Goal: Use online tool/utility: Utilize a website feature to perform a specific function

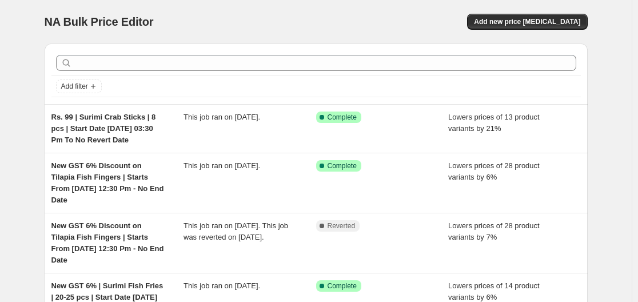
click at [295, 29] on div "NA Bulk Price Editor" at bounding box center [175, 22] width 261 height 16
drag, startPoint x: 154, startPoint y: 22, endPoint x: 40, endPoint y: 30, distance: 114.6
click at [122, 19] on span "NA Bulk Price Editor" at bounding box center [99, 21] width 109 height 13
drag, startPoint x: 122, startPoint y: 19, endPoint x: 166, endPoint y: 22, distance: 43.5
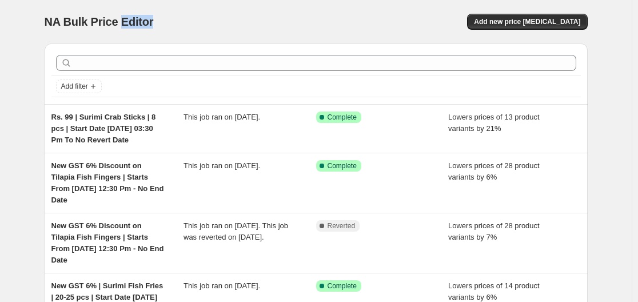
click at [166, 22] on div "NA Bulk Price Editor" at bounding box center [175, 22] width 261 height 16
click at [143, 21] on span "NA Bulk Price Editor" at bounding box center [99, 21] width 109 height 13
drag, startPoint x: 143, startPoint y: 21, endPoint x: 162, endPoint y: 21, distance: 18.9
click at [162, 21] on div "NA Bulk Price Editor" at bounding box center [175, 22] width 261 height 16
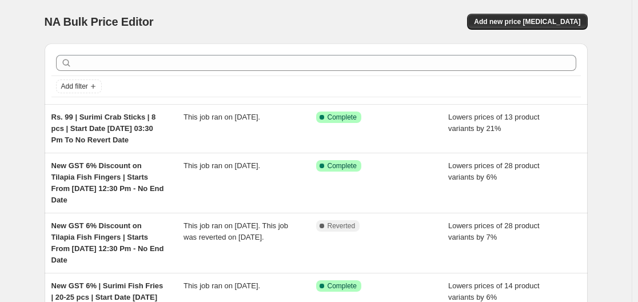
drag, startPoint x: 154, startPoint y: 23, endPoint x: 41, endPoint y: 23, distance: 113.1
click at [124, 20] on span "NA Bulk Price Editor" at bounding box center [99, 21] width 109 height 13
drag, startPoint x: 122, startPoint y: 20, endPoint x: 163, endPoint y: 24, distance: 40.8
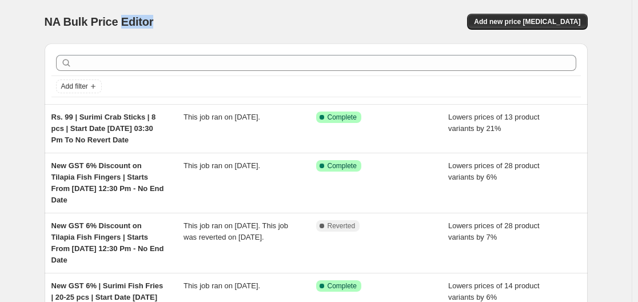
click at [163, 24] on div "NA Bulk Price Editor" at bounding box center [175, 22] width 261 height 16
click at [145, 22] on span "NA Bulk Price Editor" at bounding box center [99, 21] width 109 height 13
drag, startPoint x: 142, startPoint y: 23, endPoint x: 158, endPoint y: 23, distance: 16.0
click at [158, 23] on div "NA Bulk Price Editor" at bounding box center [175, 22] width 261 height 16
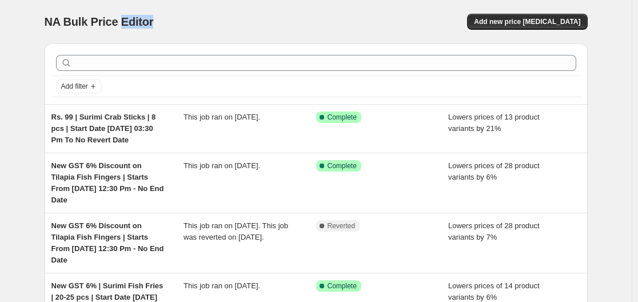
drag, startPoint x: 122, startPoint y: 23, endPoint x: 162, endPoint y: 23, distance: 40.0
click at [162, 23] on div "NA Bulk Price Editor" at bounding box center [175, 22] width 261 height 16
click at [129, 19] on span "NA Bulk Price Editor" at bounding box center [99, 21] width 109 height 13
drag, startPoint x: 129, startPoint y: 19, endPoint x: 181, endPoint y: 29, distance: 53.6
click at [181, 29] on div "NA Bulk Price Editor" at bounding box center [175, 22] width 261 height 16
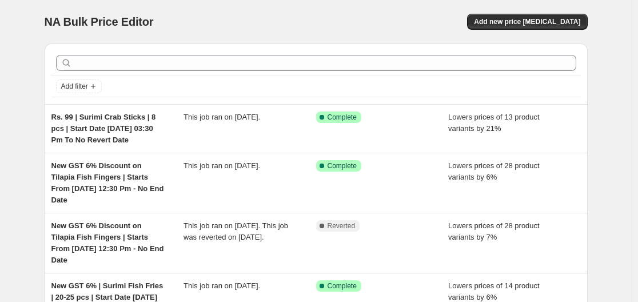
click at [365, 11] on div "NA Bulk Price Editor. This page is ready NA Bulk Price Editor Add new price [ME…" at bounding box center [316, 21] width 543 height 43
drag, startPoint x: 122, startPoint y: 22, endPoint x: 181, endPoint y: 22, distance: 58.9
click at [181, 22] on div "NA Bulk Price Editor" at bounding box center [175, 22] width 261 height 16
click at [145, 18] on span "NA Bulk Price Editor" at bounding box center [99, 21] width 109 height 13
drag, startPoint x: 122, startPoint y: 22, endPoint x: 162, endPoint y: 17, distance: 39.7
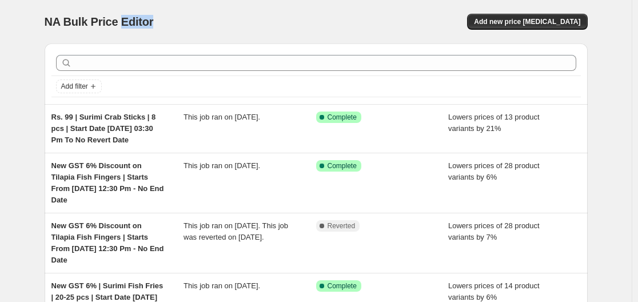
click at [162, 17] on div "NA Bulk Price Editor" at bounding box center [175, 22] width 261 height 16
click at [168, 29] on div "NA Bulk Price Editor" at bounding box center [175, 22] width 261 height 16
